Goal: Navigation & Orientation: Find specific page/section

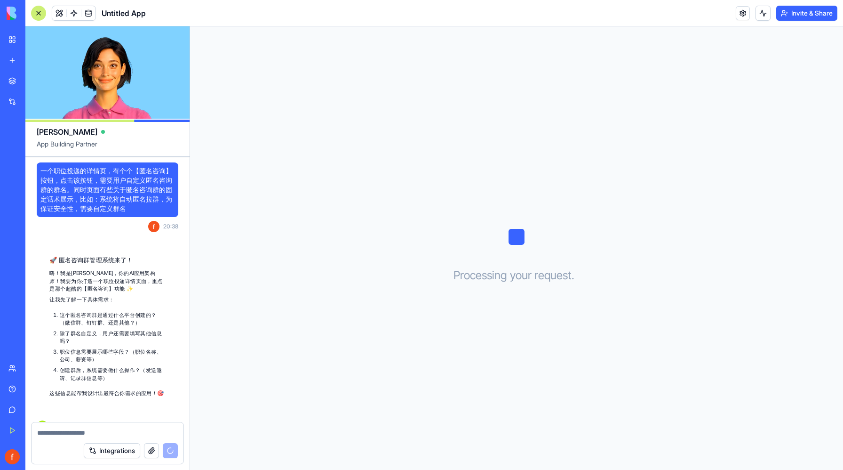
scroll to position [16, 0]
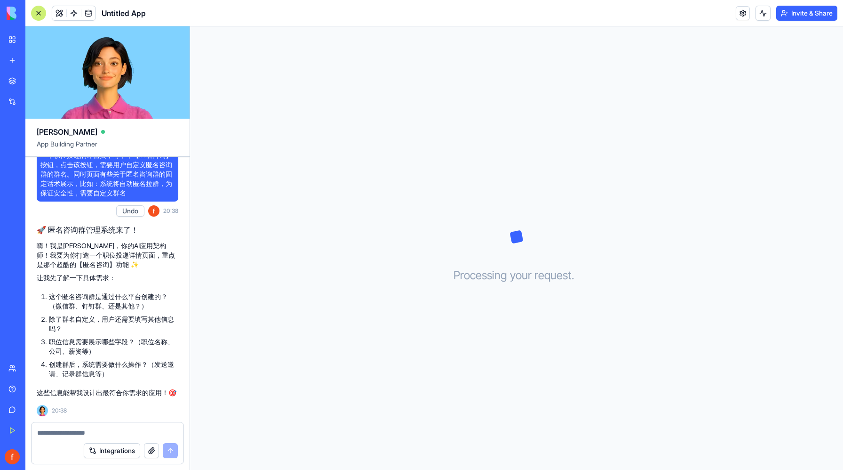
click at [82, 434] on textarea at bounding box center [107, 432] width 141 height 9
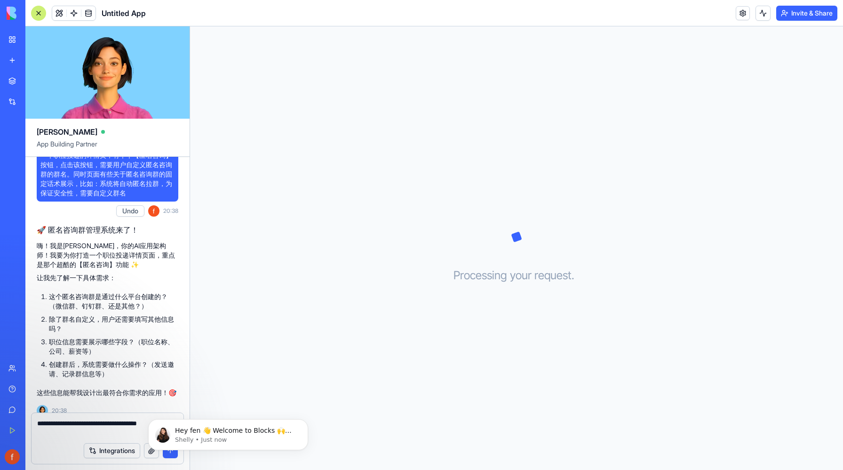
scroll to position [0, 0]
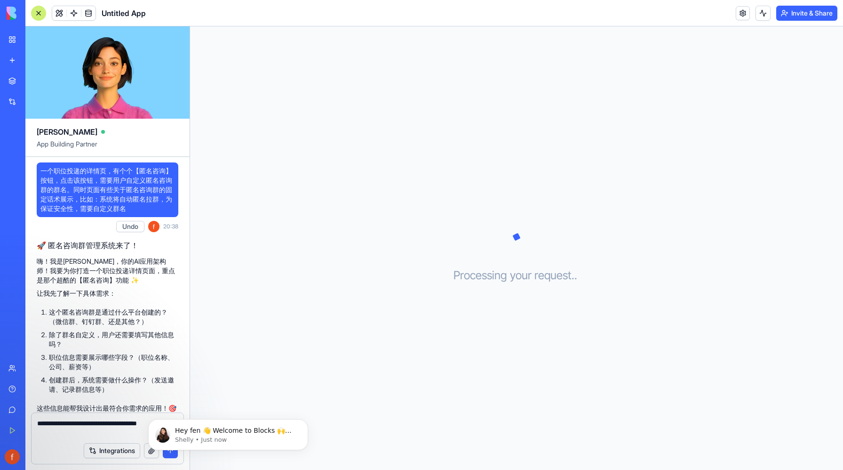
click at [153, 456] on body "Hey fen 👋 Welcome to Blocks 🙌 I'm here if you have any questions! Shelly • Just…" at bounding box center [228, 432] width 181 height 58
click at [153, 451] on body "Hey fen 👋 Welcome to Blocks 🙌 I'm here if you have any questions! Shelly • Just…" at bounding box center [228, 432] width 181 height 58
click at [305, 422] on icon "Dismiss notification" at bounding box center [305, 421] width 3 height 3
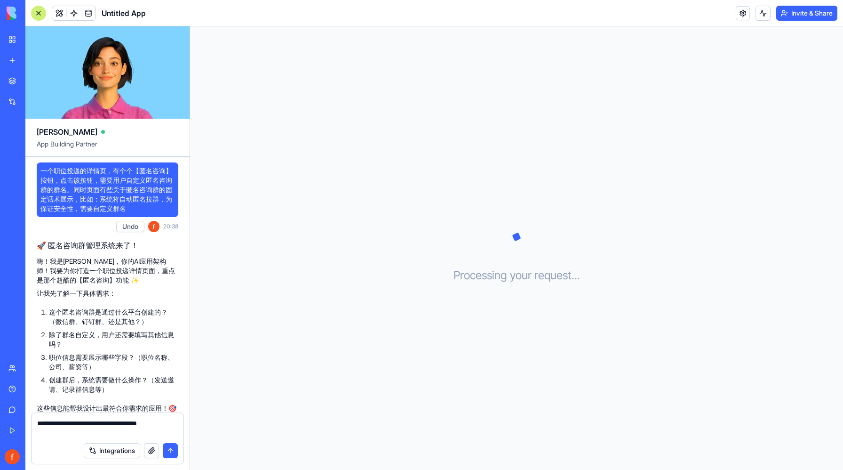
click at [151, 451] on button "button" at bounding box center [151, 450] width 15 height 15
click at [141, 434] on textarea "**********" at bounding box center [107, 427] width 141 height 19
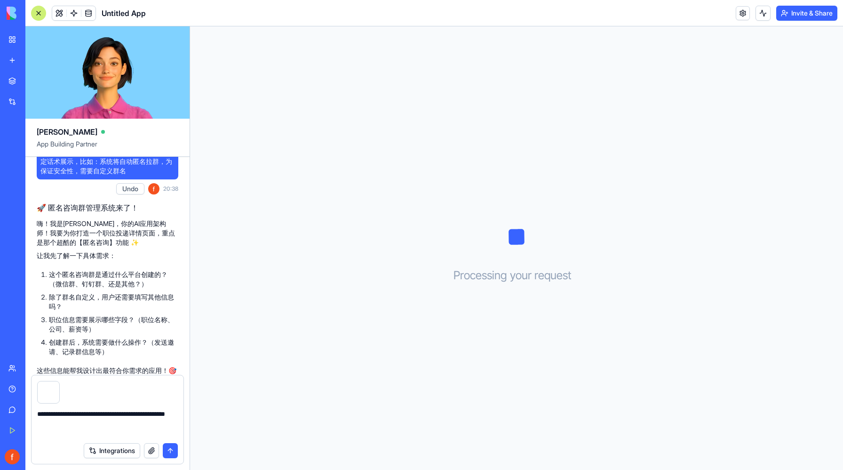
scroll to position [62, 0]
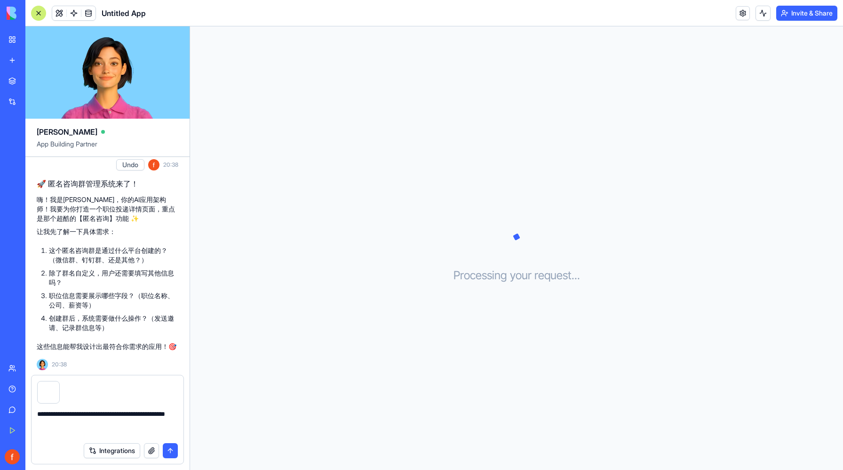
click at [90, 432] on textarea "**********" at bounding box center [107, 423] width 141 height 28
type textarea "**********"
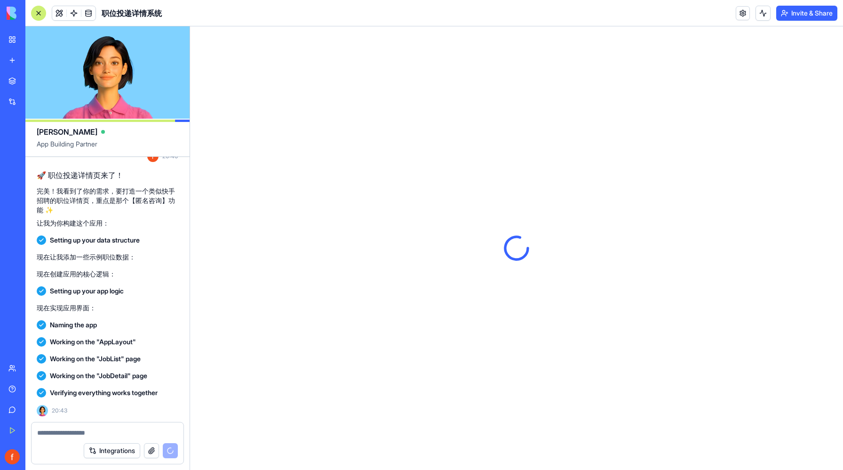
scroll to position [277, 0]
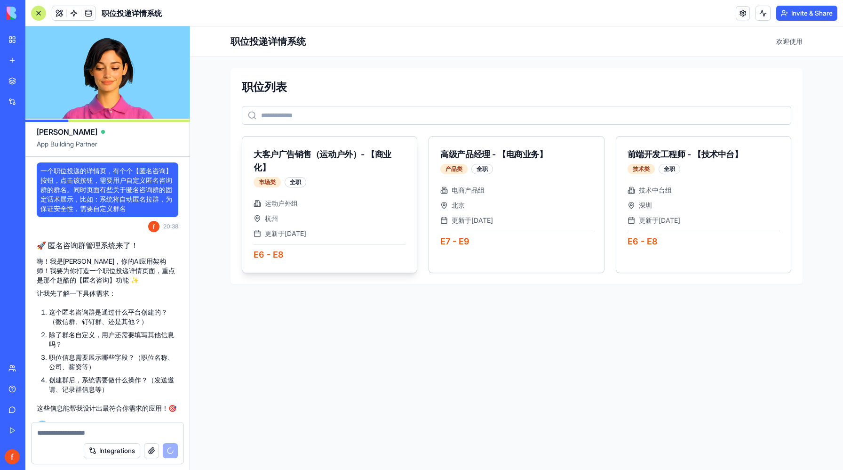
scroll to position [546, 0]
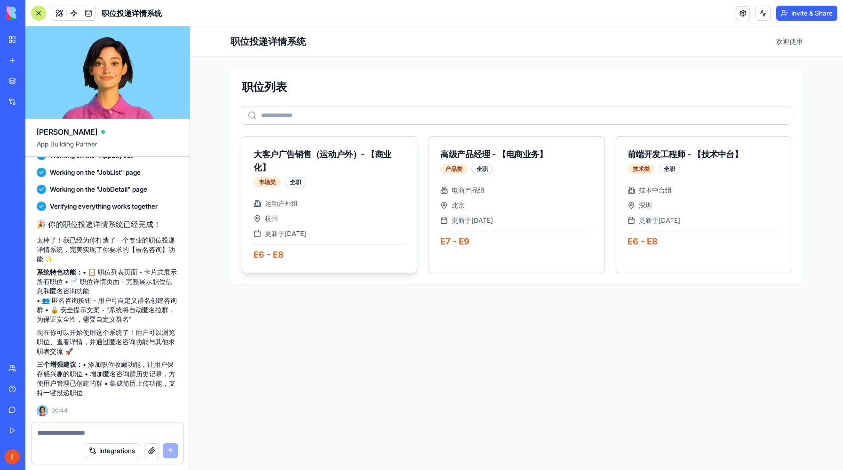
click at [324, 231] on div "更新于 [DATE]" at bounding box center [330, 233] width 152 height 9
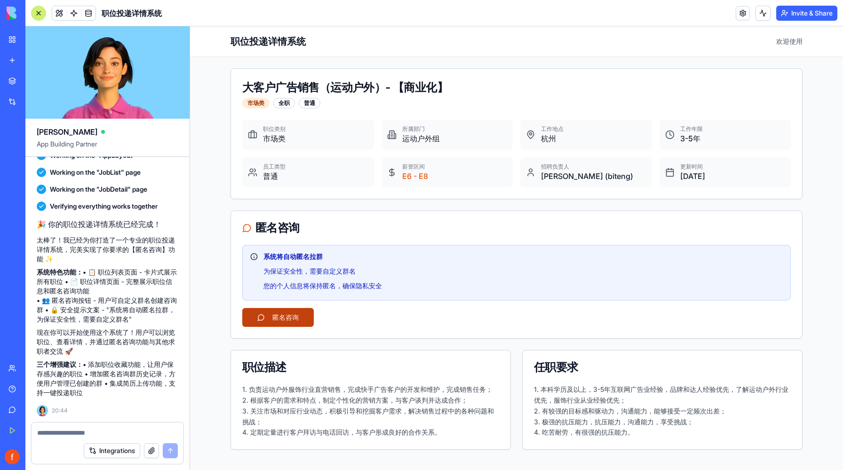
click at [279, 320] on button "匿名咨询" at bounding box center [278, 317] width 72 height 19
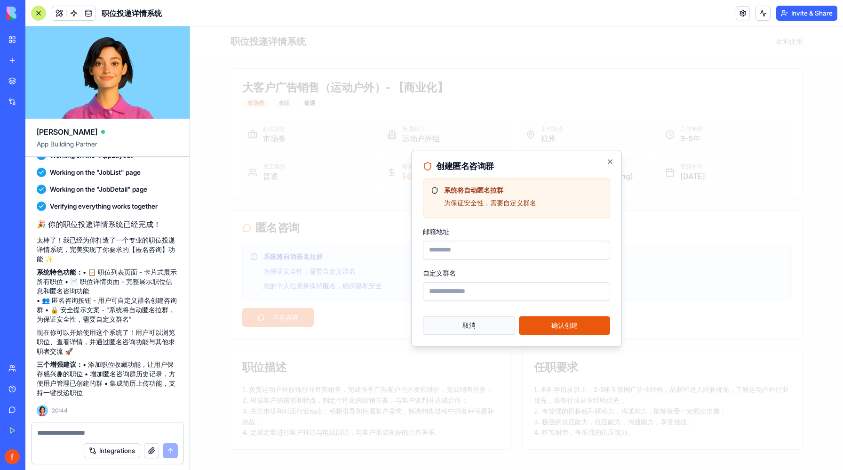
click at [464, 328] on button "取消" at bounding box center [469, 325] width 92 height 19
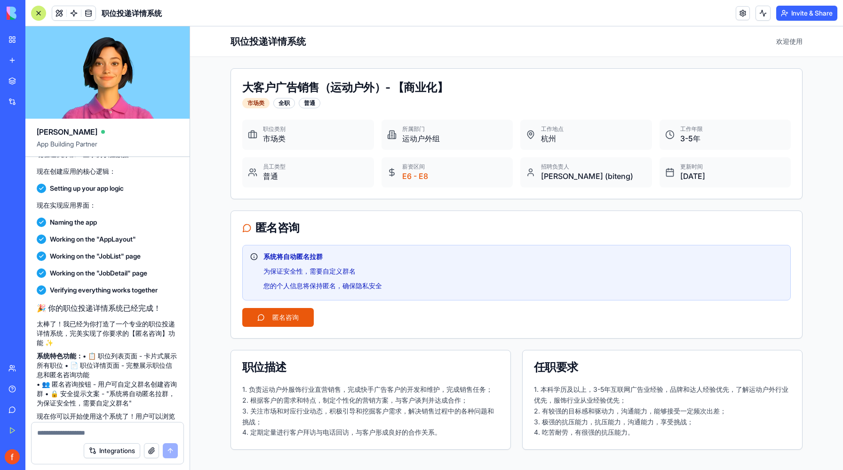
scroll to position [546, 0]
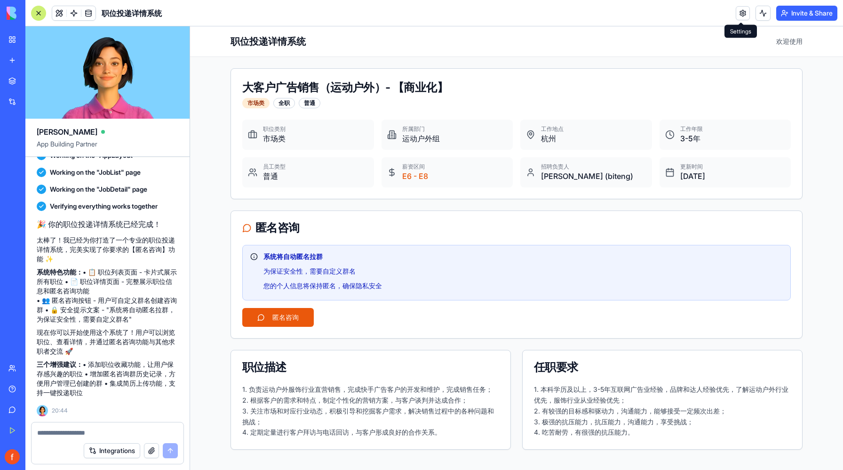
click at [742, 11] on link at bounding box center [743, 13] width 14 height 14
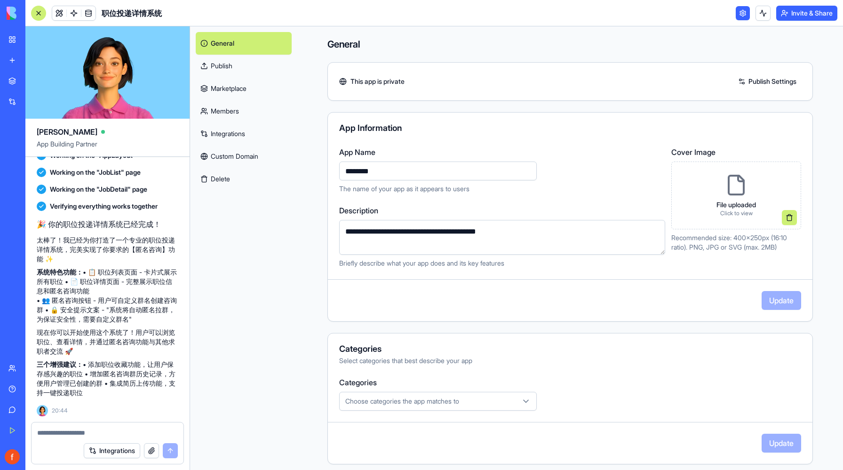
click at [37, 12] on div at bounding box center [38, 13] width 15 height 15
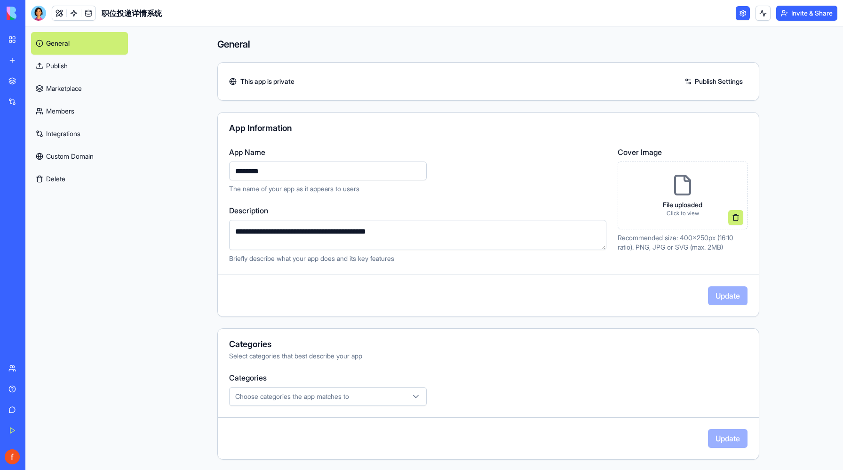
click at [62, 41] on link "General" at bounding box center [79, 43] width 97 height 23
click at [35, 38] on div "My Workspace" at bounding box center [29, 39] width 12 height 9
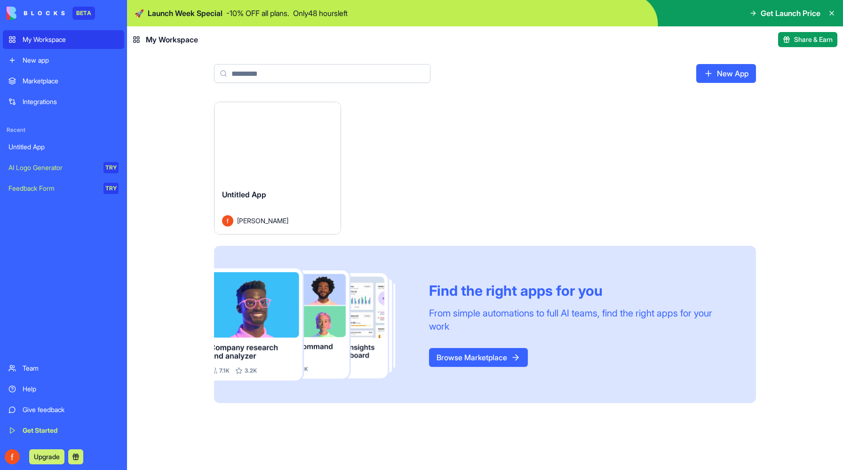
click at [251, 177] on div "Launch" at bounding box center [278, 141] width 126 height 79
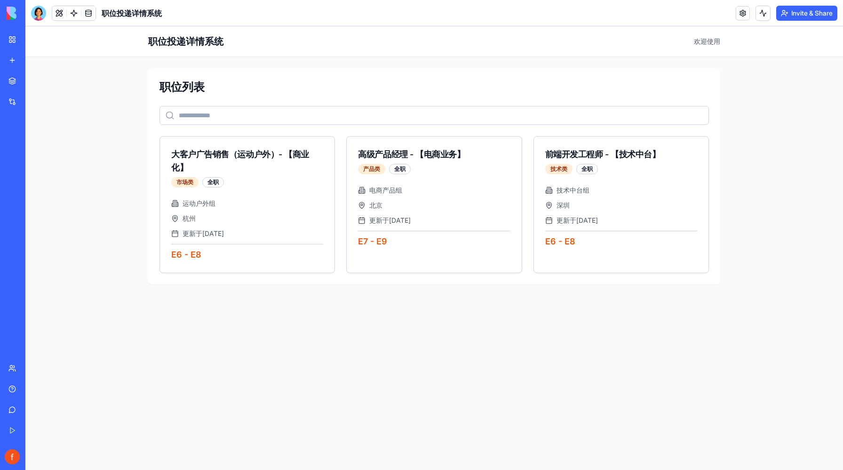
click at [47, 459] on button "Upgrade" at bounding box center [46, 456] width 35 height 15
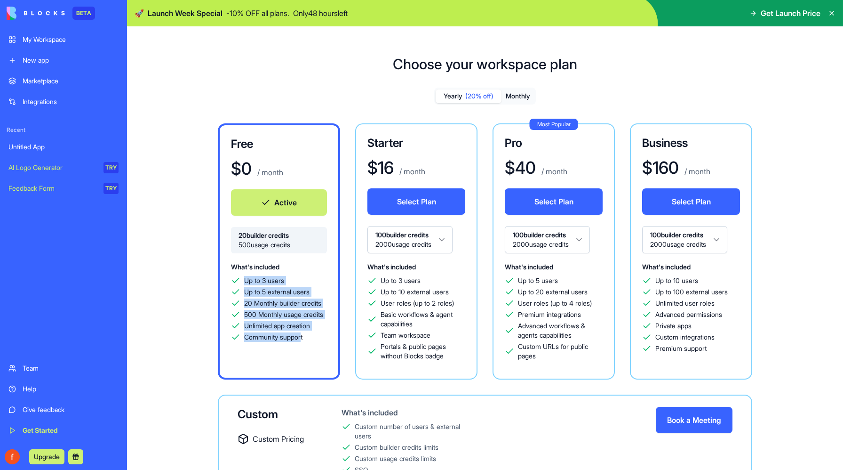
drag, startPoint x: 246, startPoint y: 280, endPoint x: 304, endPoint y: 346, distance: 88.7
click at [304, 342] on div "Up to 3 users Up to 5 external users 20 Monthly builder credits 500 Monthly usa…" at bounding box center [279, 309] width 96 height 66
copy div "Up to 3 users Up to 5 external users 20 Monthly builder credits 500 Monthly usa…"
click at [34, 149] on div "Untitled App" at bounding box center [63, 146] width 110 height 9
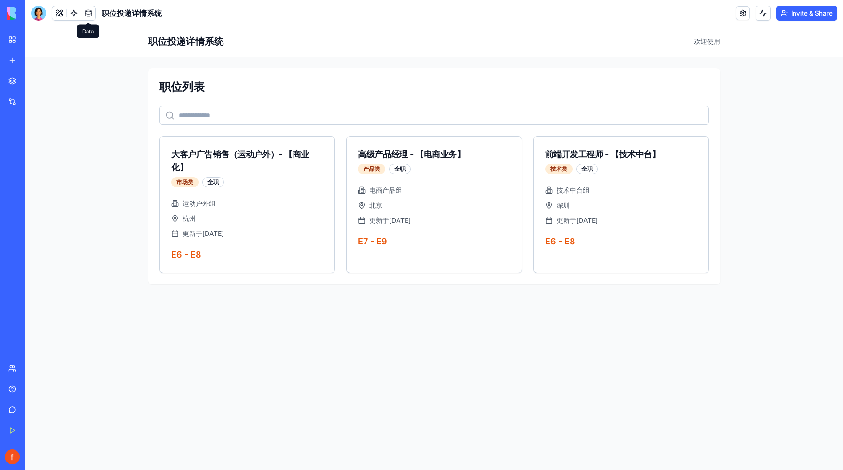
click at [89, 12] on link at bounding box center [88, 13] width 14 height 14
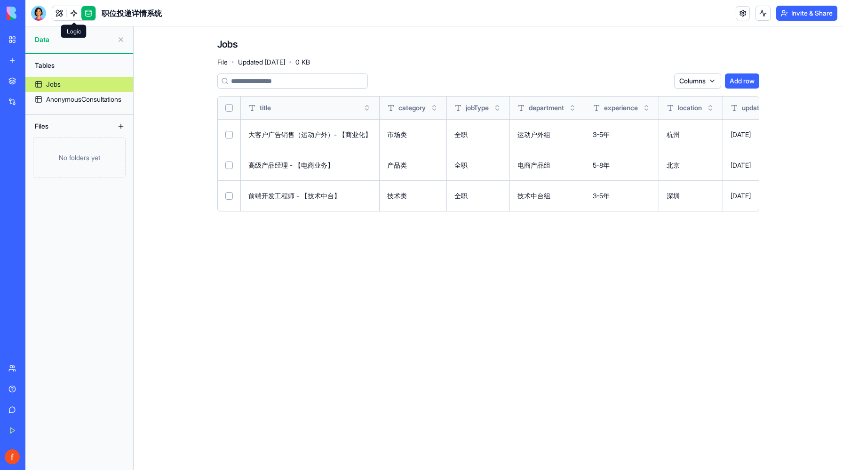
click at [71, 11] on link at bounding box center [74, 13] width 14 height 14
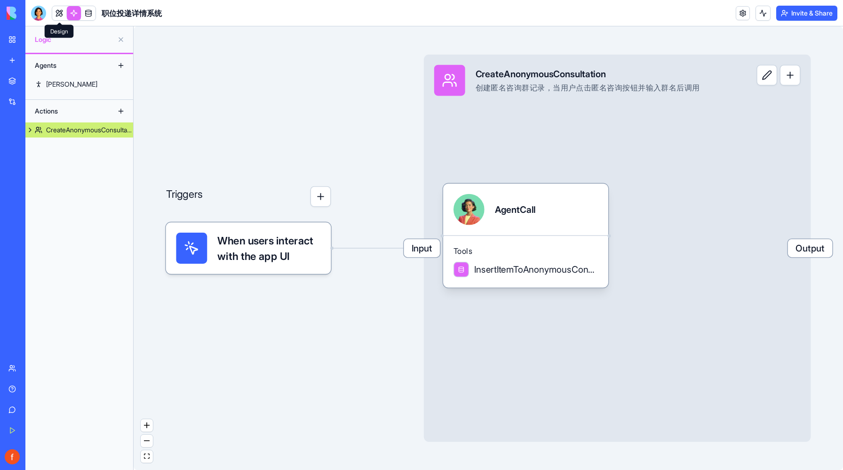
click at [58, 13] on link at bounding box center [59, 13] width 14 height 14
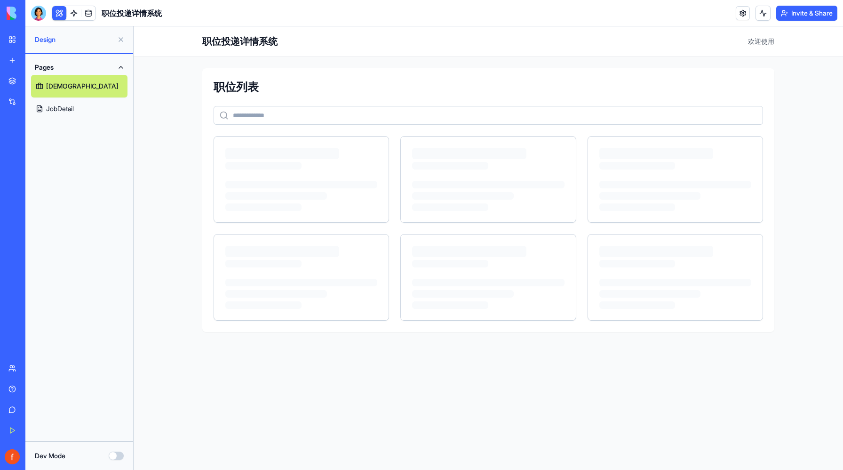
click at [74, 40] on span "Design" at bounding box center [74, 39] width 79 height 9
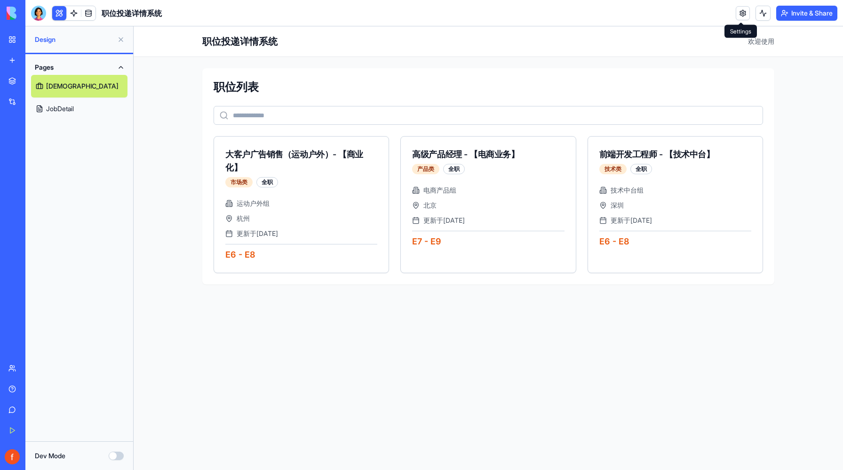
click at [740, 12] on link at bounding box center [743, 13] width 14 height 14
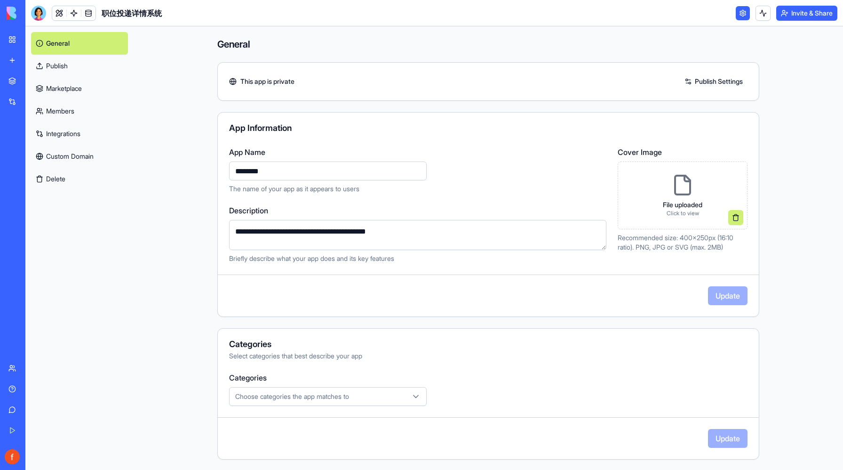
click at [72, 90] on link "Marketplace" at bounding box center [79, 88] width 97 height 23
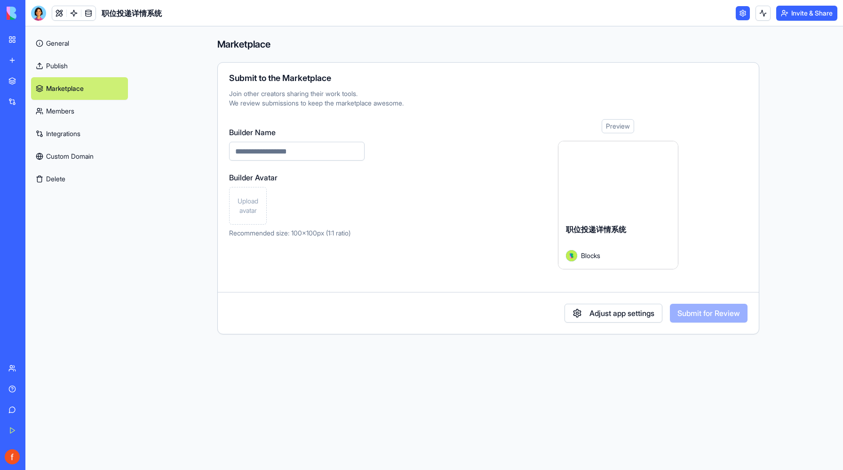
click at [594, 210] on div at bounding box center [619, 178] width 120 height 75
click at [620, 125] on div "Preview" at bounding box center [618, 126] width 32 height 14
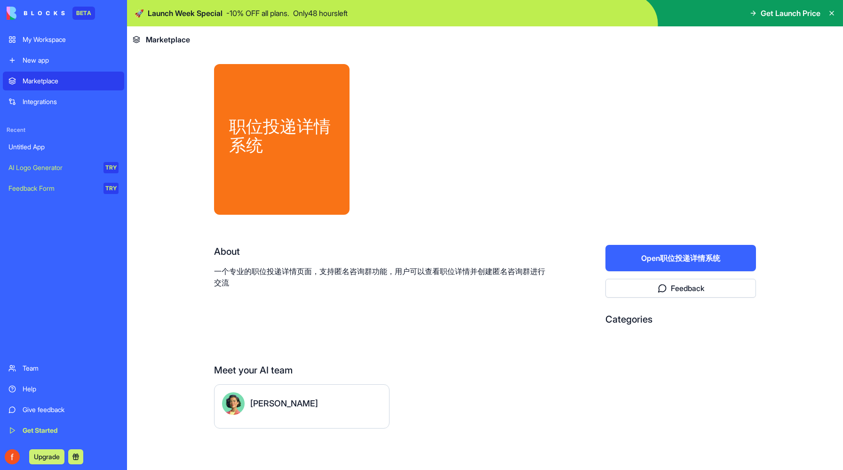
click at [39, 56] on div "New app" at bounding box center [71, 60] width 96 height 9
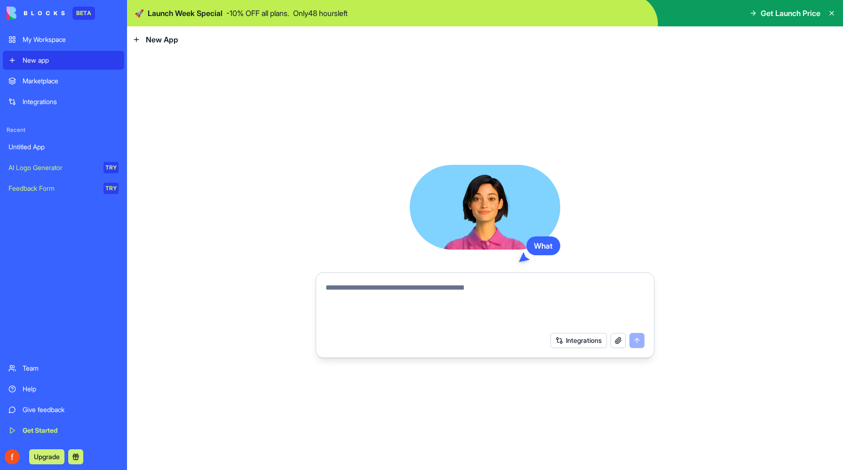
click at [58, 39] on div "My Workspace" at bounding box center [71, 39] width 96 height 9
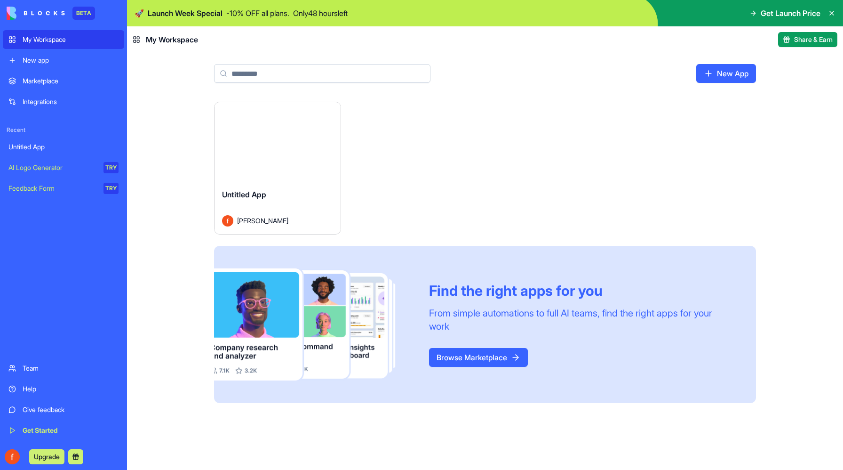
click at [174, 254] on div "Launch Untitled App fen wang Find the right apps for you From simple automation…" at bounding box center [485, 286] width 716 height 368
click at [74, 464] on div "Upgrade" at bounding box center [63, 456] width 121 height 26
click at [80, 454] on button at bounding box center [75, 456] width 15 height 15
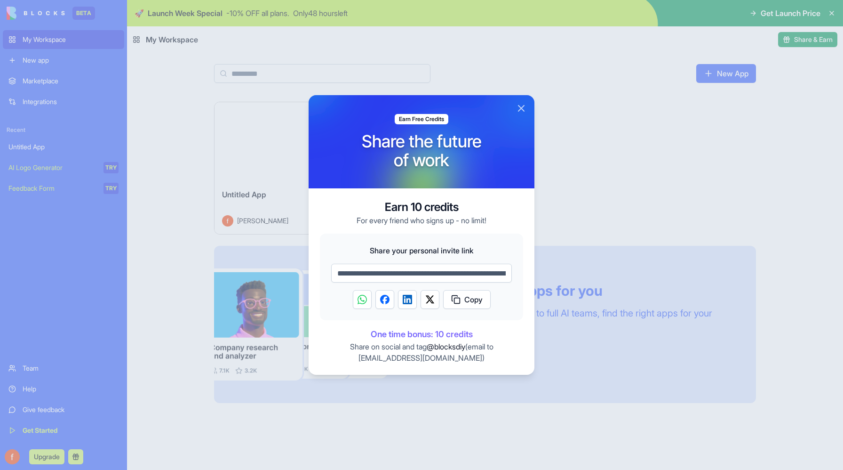
click at [522, 108] on button "Close" at bounding box center [521, 108] width 11 height 11
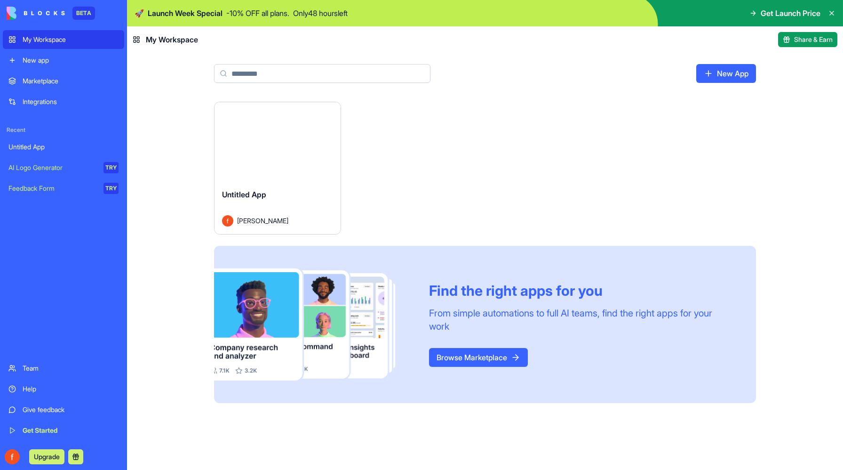
click at [156, 164] on div "Launch Untitled App fen wang Find the right apps for you From simple automation…" at bounding box center [485, 286] width 716 height 368
click at [31, 86] on link "Marketplace" at bounding box center [63, 81] width 121 height 19
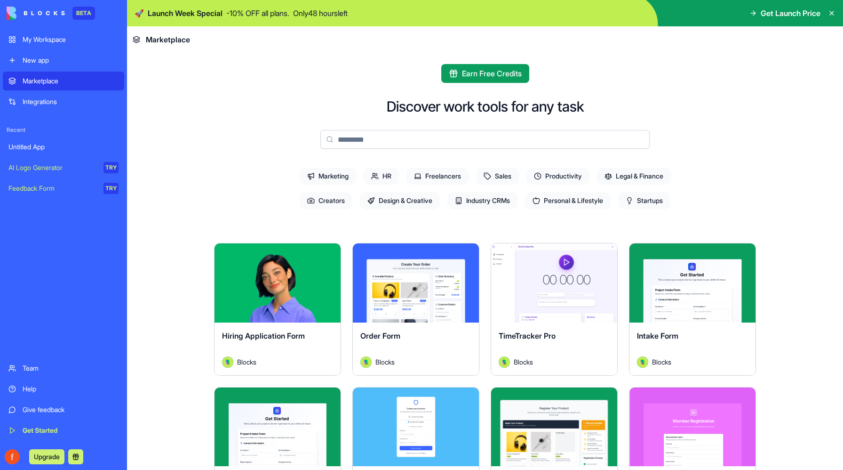
click at [37, 41] on div "My Workspace" at bounding box center [71, 39] width 96 height 9
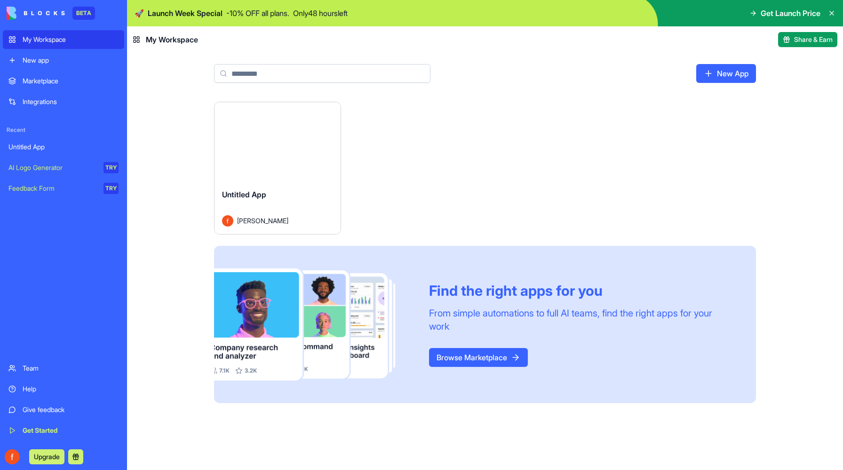
click at [264, 197] on span "Untitled App" at bounding box center [244, 194] width 44 height 9
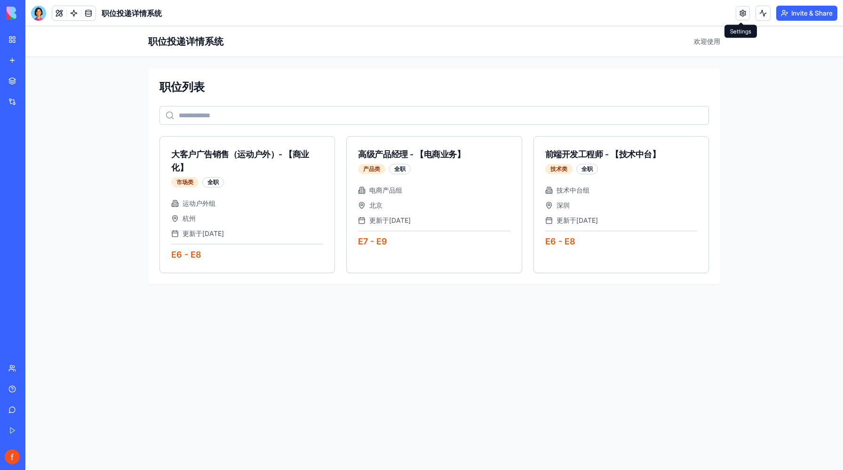
click at [743, 11] on link at bounding box center [743, 13] width 14 height 14
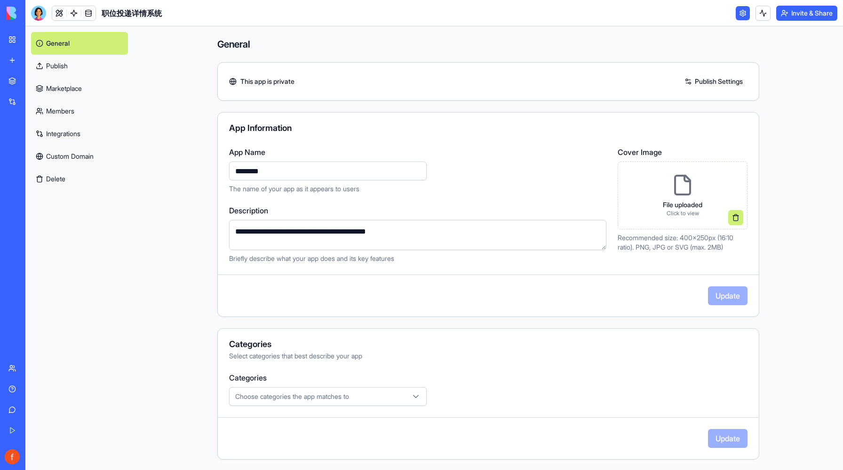
click at [71, 86] on link "Marketplace" at bounding box center [79, 88] width 97 height 23
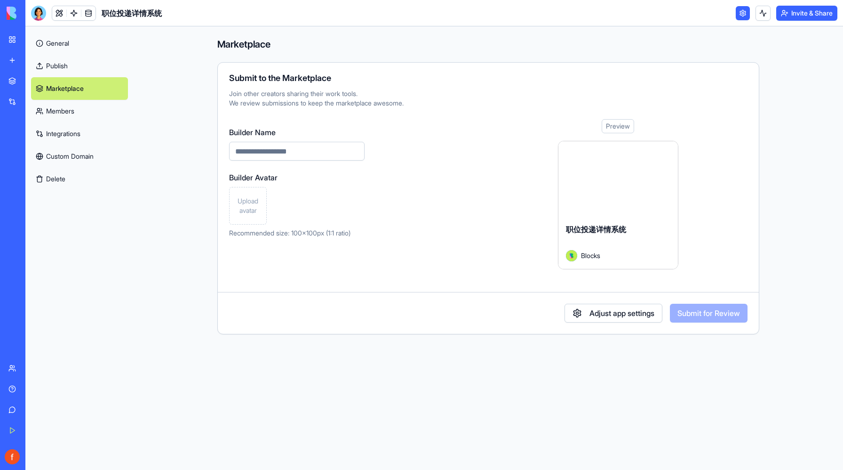
click at [63, 114] on link "Members" at bounding box center [79, 111] width 97 height 23
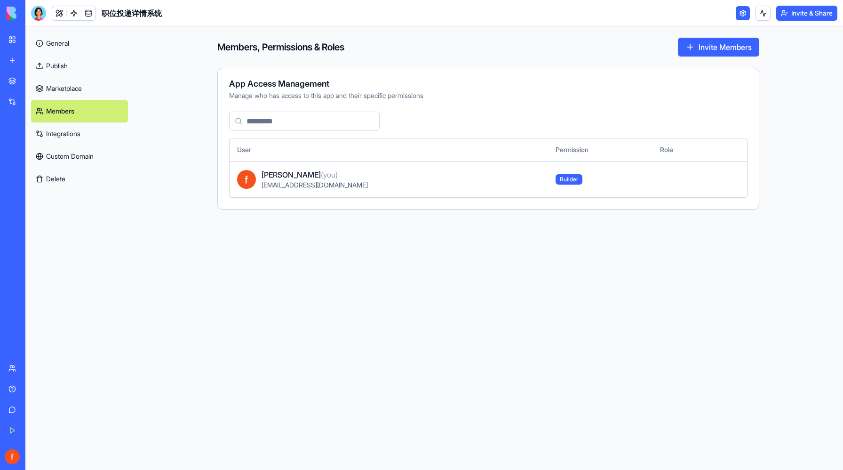
click at [58, 142] on link "Integrations" at bounding box center [79, 133] width 97 height 23
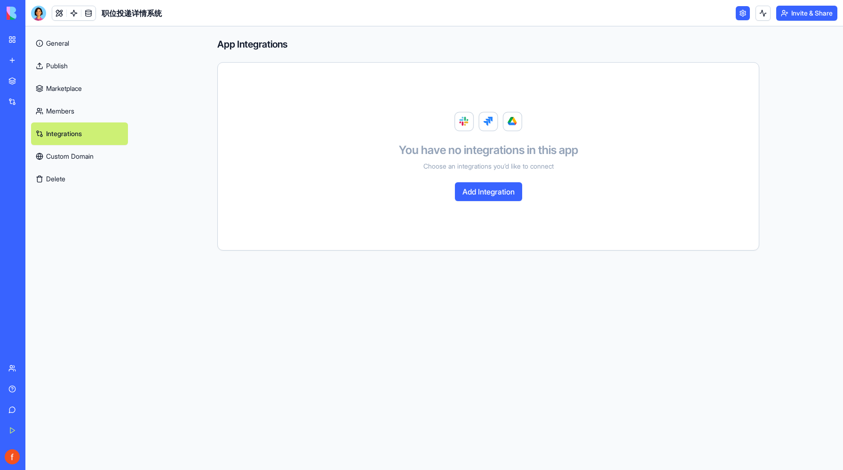
click at [69, 64] on link "Publish" at bounding box center [79, 66] width 97 height 23
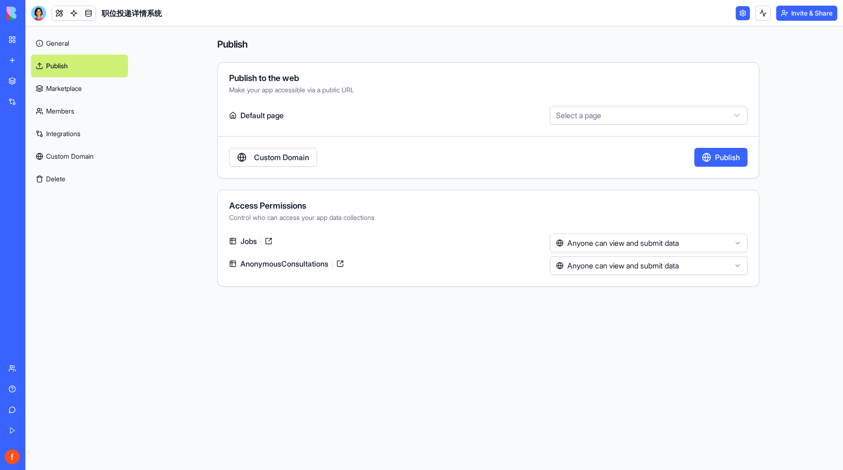
click at [68, 40] on link "General" at bounding box center [79, 43] width 97 height 23
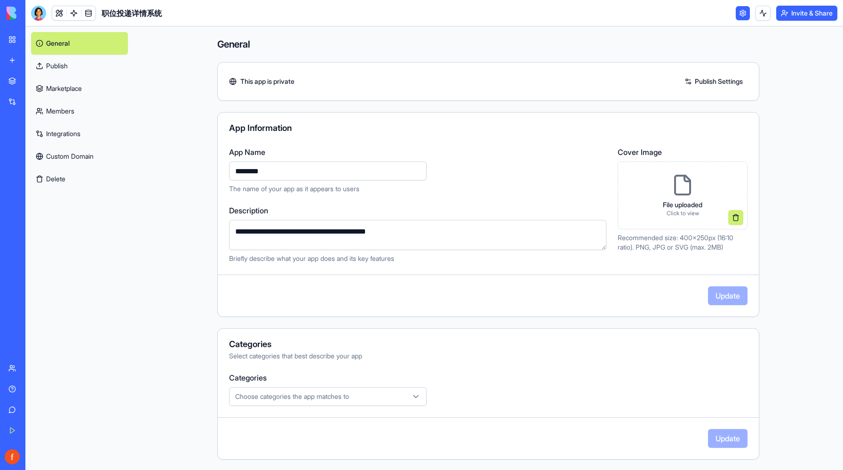
click at [558, 294] on div "Update" at bounding box center [488, 295] width 541 height 19
click at [51, 160] on link "Custom Domain" at bounding box center [79, 156] width 97 height 23
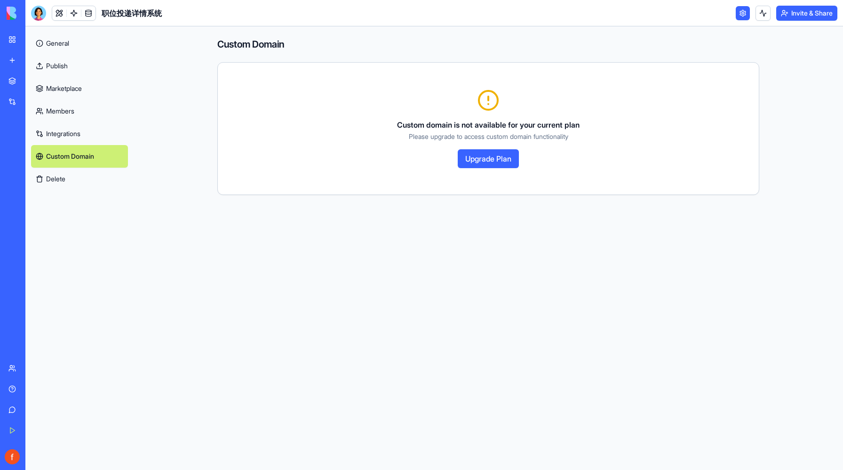
click at [64, 45] on link "General" at bounding box center [79, 43] width 97 height 23
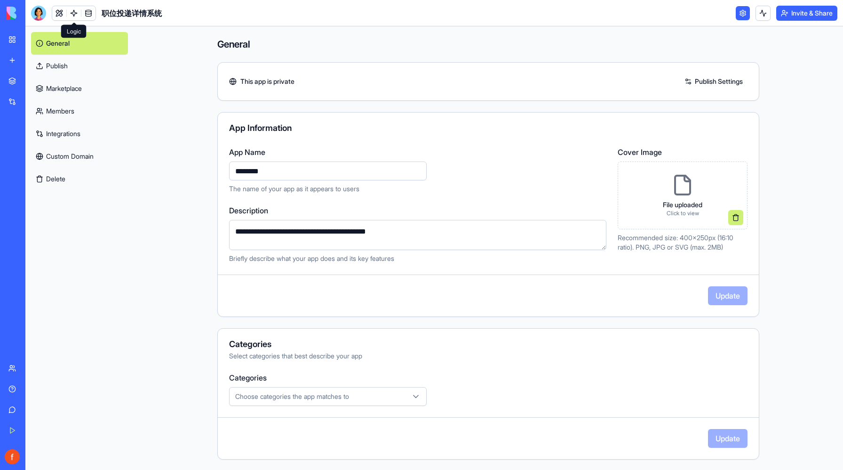
click at [74, 11] on link at bounding box center [74, 13] width 14 height 14
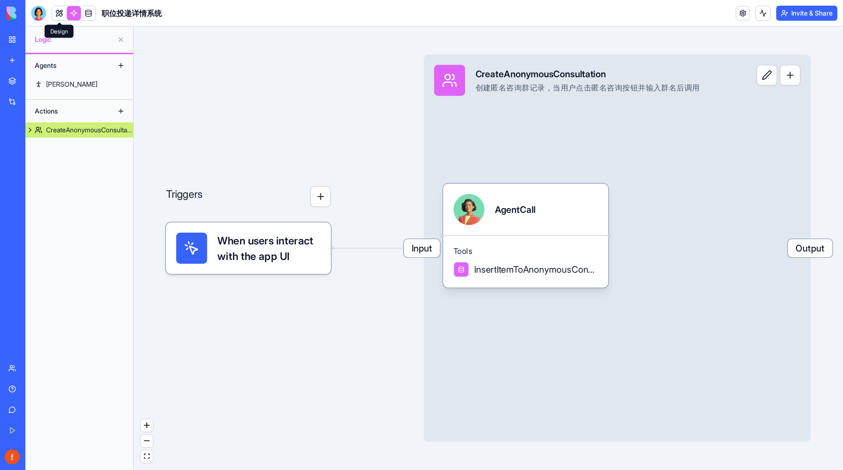
click at [60, 9] on link at bounding box center [59, 13] width 14 height 14
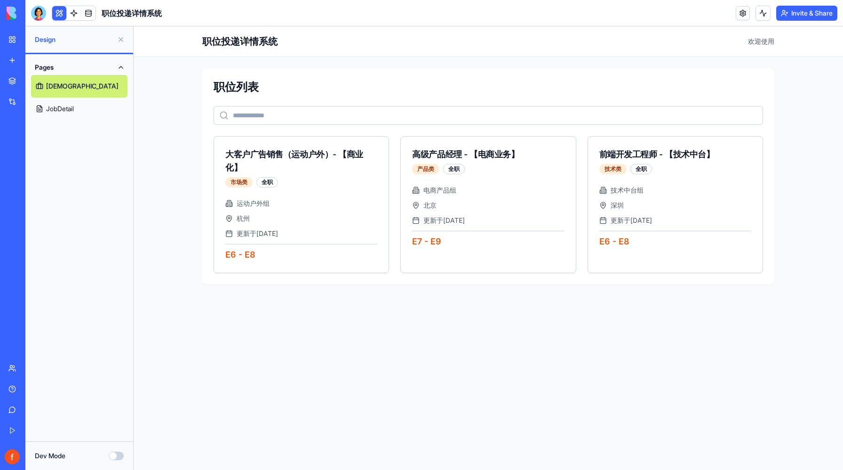
click at [64, 109] on link "JobDetail" at bounding box center [79, 108] width 96 height 23
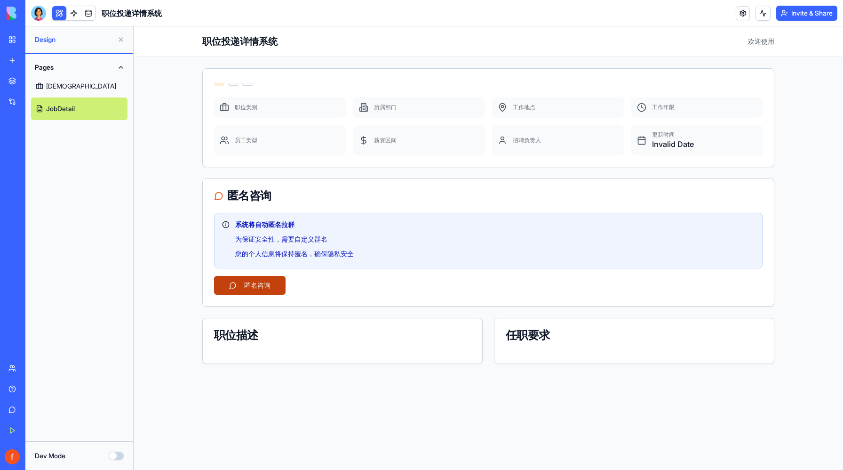
click at [260, 282] on button "匿名咨询" at bounding box center [250, 285] width 72 height 19
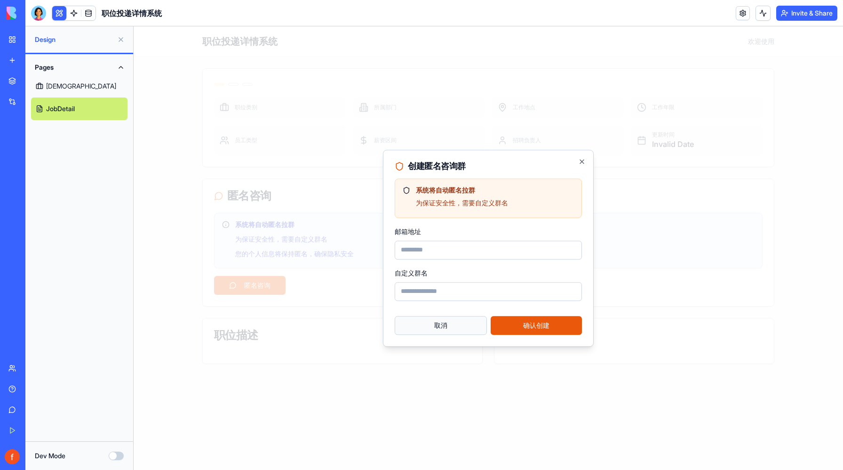
click at [430, 324] on button "取消" at bounding box center [441, 325] width 92 height 19
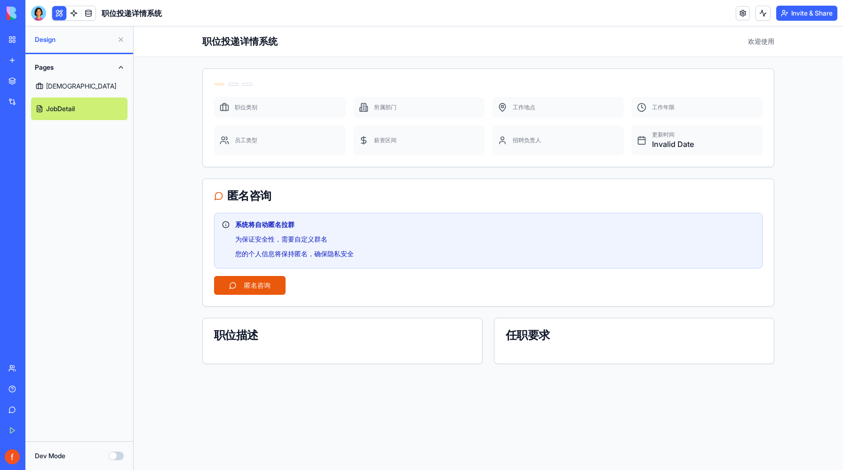
click at [758, 40] on span "欢迎使用" at bounding box center [761, 41] width 26 height 9
